Goal: Task Accomplishment & Management: Complete application form

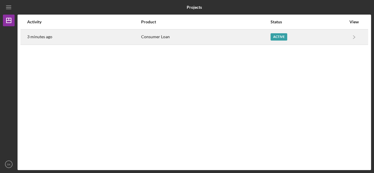
click at [253, 39] on div "Consumer Loan" at bounding box center [205, 37] width 129 height 15
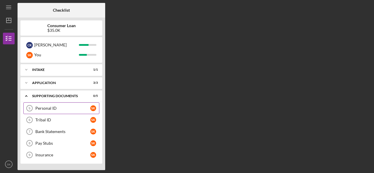
click at [76, 109] on div "Personal ID" at bounding box center [62, 108] width 55 height 5
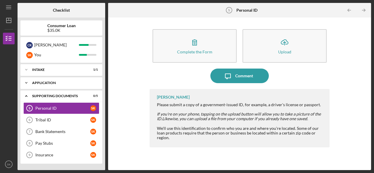
click at [60, 84] on div "Application" at bounding box center [63, 83] width 63 height 4
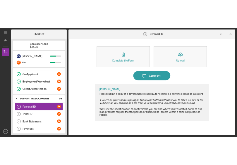
scroll to position [36, 0]
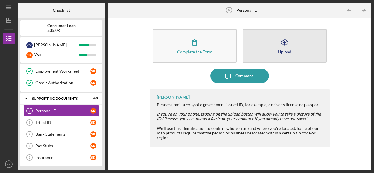
click at [291, 46] on icon "Icon/Upload" at bounding box center [284, 42] width 15 height 15
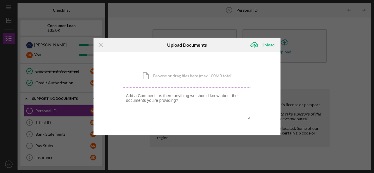
click at [188, 76] on div "Icon/Document Browse or drag files here (max 100MB total) Tap to choose files o…" at bounding box center [187, 76] width 129 height 24
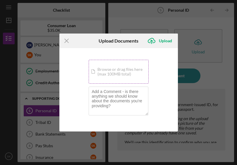
click at [121, 68] on div "Icon/Document Browse or drag files here (max 100MB total) Tap to choose files o…" at bounding box center [119, 72] width 60 height 24
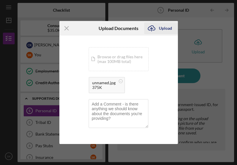
click at [167, 29] on div "Upload" at bounding box center [165, 29] width 13 height 12
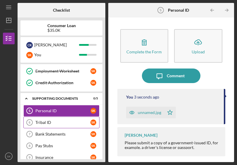
click at [65, 123] on div "Tribal ID" at bounding box center [62, 122] width 55 height 5
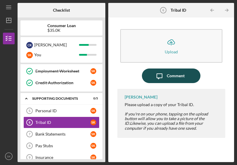
click at [181, 80] on div "Comment" at bounding box center [176, 76] width 18 height 15
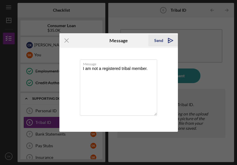
type textarea "I am not a registered tribal member."
click at [158, 38] on div "Send" at bounding box center [158, 41] width 9 height 12
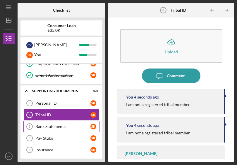
scroll to position [44, 0]
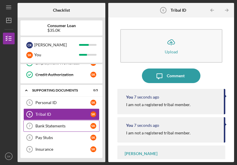
click at [62, 128] on link "Bank Statements 7 Bank Statements S K" at bounding box center [61, 126] width 76 height 12
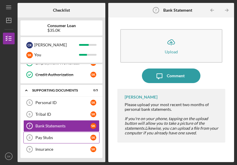
click at [72, 134] on link "Pay Stubs 8 Pay Stubs S K" at bounding box center [61, 138] width 76 height 12
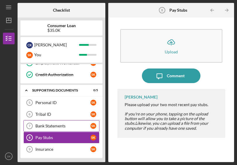
click at [83, 122] on link "Bank Statements 7 Bank Statements S K" at bounding box center [61, 126] width 76 height 12
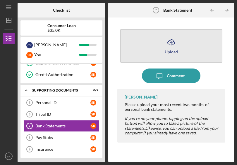
click at [180, 43] on button "Icon/Upload Upload" at bounding box center [171, 46] width 102 height 34
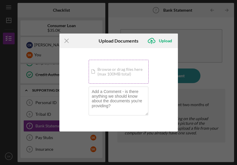
click at [115, 71] on div "Icon/Document Browse or drag files here (max 100MB total) Tap to choose files o…" at bounding box center [119, 72] width 60 height 24
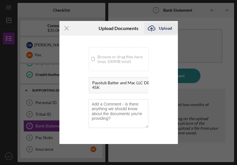
click at [162, 27] on div "Upload" at bounding box center [165, 29] width 13 height 12
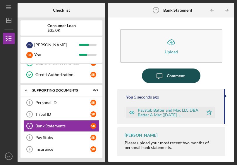
click at [180, 75] on div "Comment" at bounding box center [176, 76] width 18 height 15
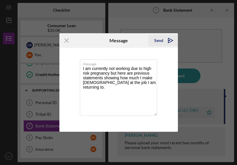
type textarea "I am currently not working due to high risk pregnancy but here are previous sta…"
click at [165, 43] on icon "Icon/icon-invite-send" at bounding box center [170, 40] width 15 height 15
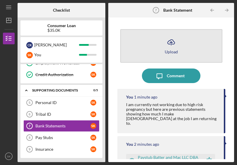
click at [175, 54] on div "Upload" at bounding box center [171, 52] width 13 height 4
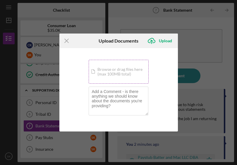
click at [117, 72] on div "Icon/Document Browse or drag files here (max 100MB total) Tap to choose files o…" at bounding box center [119, 72] width 60 height 24
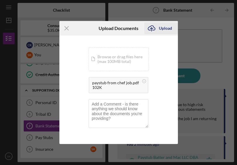
click at [168, 29] on div "Upload" at bounding box center [165, 29] width 13 height 12
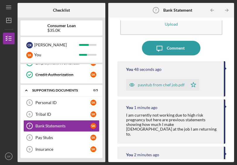
scroll to position [31, 0]
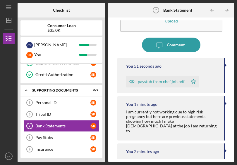
click at [207, 40] on div "Icon/Message Comment" at bounding box center [171, 45] width 108 height 15
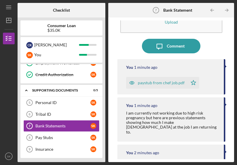
scroll to position [19, 0]
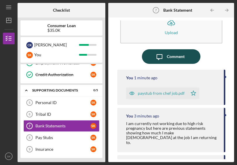
click at [172, 56] on div "Comment" at bounding box center [176, 56] width 18 height 15
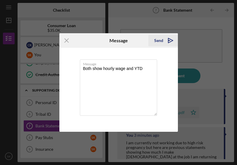
type textarea "Both show hourly wage and YTD"
click at [168, 44] on icon "Icon/icon-invite-send" at bounding box center [170, 40] width 15 height 15
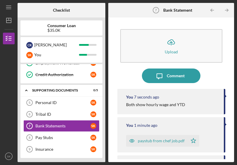
click at [143, 103] on div "Both show hourly wage and YTD" at bounding box center [155, 105] width 59 height 5
click at [184, 128] on div "You 1 minute ago paystub from chef job.pdf Icon/Star" at bounding box center [171, 134] width 108 height 35
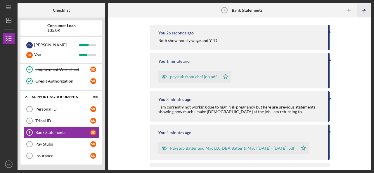
scroll to position [36, 0]
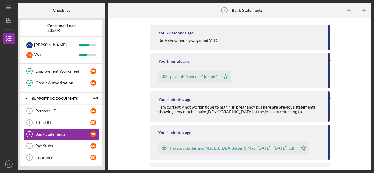
click at [314, 101] on div "You 3 minutes ago" at bounding box center [240, 99] width 164 height 5
click at [265, 76] on div "paystub from chef job.pdf Icon/Star" at bounding box center [240, 75] width 164 height 15
click at [201, 77] on div "paystub from chef job.pdf" at bounding box center [193, 77] width 47 height 5
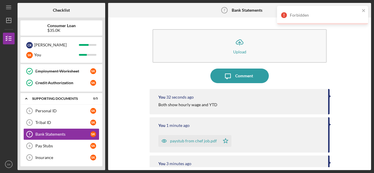
click at [365, 7] on div "Forbidden" at bounding box center [322, 15] width 91 height 19
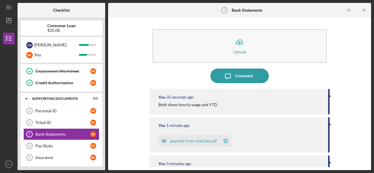
click at [330, 95] on div "Icon/Upload Upload Icon/Message Comment You 35 seconds ago Both show hourly wag…" at bounding box center [239, 93] width 257 height 147
click at [327, 96] on div "You 36 seconds ago Both show hourly wage and YTD" at bounding box center [240, 101] width 180 height 25
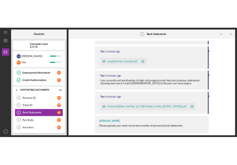
scroll to position [89, 0]
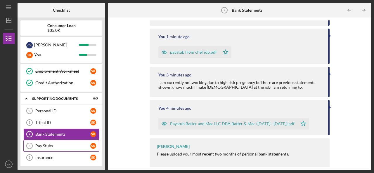
click at [50, 144] on div "Pay Stubs" at bounding box center [62, 146] width 55 height 5
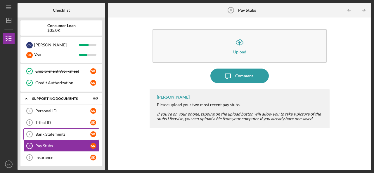
click at [79, 129] on link "Bank Statements 7 Bank Statements S K" at bounding box center [61, 135] width 76 height 12
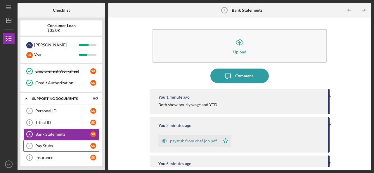
click at [70, 144] on div "Pay Stubs" at bounding box center [62, 146] width 55 height 5
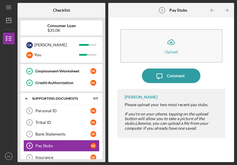
click at [218, 68] on div "Icon/Upload Upload" at bounding box center [171, 47] width 108 height 42
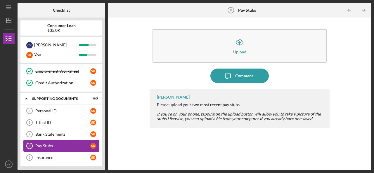
click at [66, 145] on div "Pay Stubs" at bounding box center [62, 146] width 55 height 5
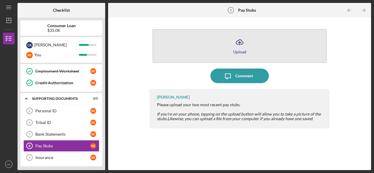
click at [228, 49] on button "Icon/Upload Upload" at bounding box center [240, 46] width 174 height 34
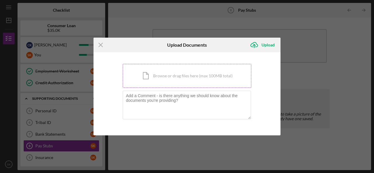
click at [185, 75] on div "Icon/Document Browse or drag files here (max 100MB total) Tap to choose files o…" at bounding box center [187, 76] width 129 height 24
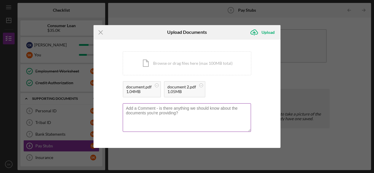
click at [165, 126] on textarea at bounding box center [187, 117] width 128 height 29
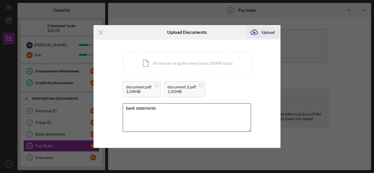
type textarea "bank statements"
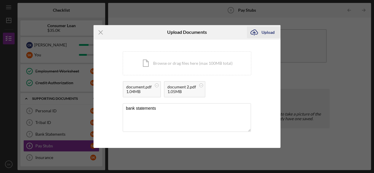
click at [264, 32] on div "Upload" at bounding box center [268, 33] width 13 height 12
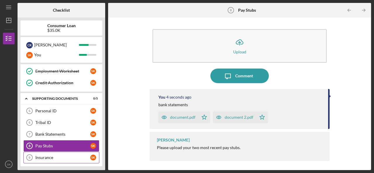
click at [71, 155] on div "Insurance" at bounding box center [62, 157] width 55 height 5
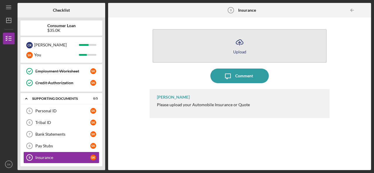
click at [231, 43] on button "Icon/Upload Upload" at bounding box center [240, 46] width 174 height 34
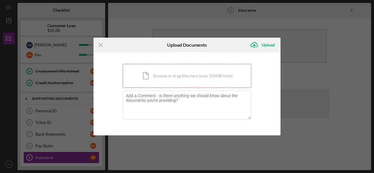
click at [170, 80] on div "Icon/Document Browse or drag files here (max 100MB total) Tap to choose files o…" at bounding box center [187, 76] width 129 height 24
click at [175, 77] on div "Icon/Document Browse or drag files here (max 100MB total) Tap to choose files o…" at bounding box center [187, 76] width 129 height 24
click at [150, 89] on div "You're uploading documents related to Insurance . Icon/Document Browse or drag …" at bounding box center [187, 94] width 129 height 60
click at [153, 77] on div "Icon/Document Browse or drag files here (max 100MB total) Tap to choose files o…" at bounding box center [187, 76] width 129 height 24
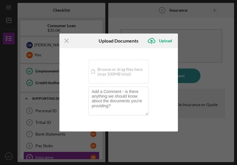
click at [164, 84] on div "You're uploading documents related to Insurance . Icon/Document Browse or drag …" at bounding box center [118, 90] width 118 height 84
click at [137, 71] on div "Icon/Document Browse or drag files here (max 100MB total) Tap to choose files o…" at bounding box center [119, 72] width 60 height 24
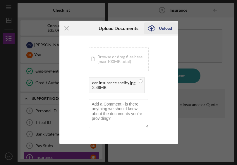
click at [171, 25] on div "Upload" at bounding box center [165, 29] width 13 height 12
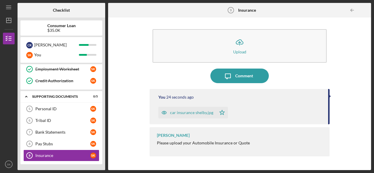
scroll to position [36, 0]
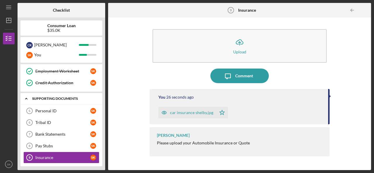
click at [53, 98] on div "Supporting Documents" at bounding box center [63, 99] width 63 height 4
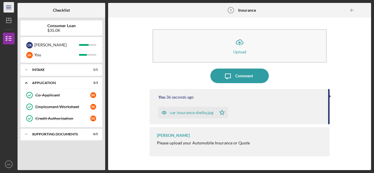
click at [7, 9] on icon "Icon/Menu" at bounding box center [8, 7] width 13 height 13
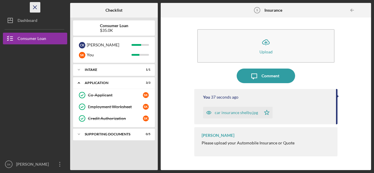
click at [31, 8] on icon "Icon/Menu Close" at bounding box center [35, 7] width 13 height 13
